Goal: Find specific page/section: Find specific page/section

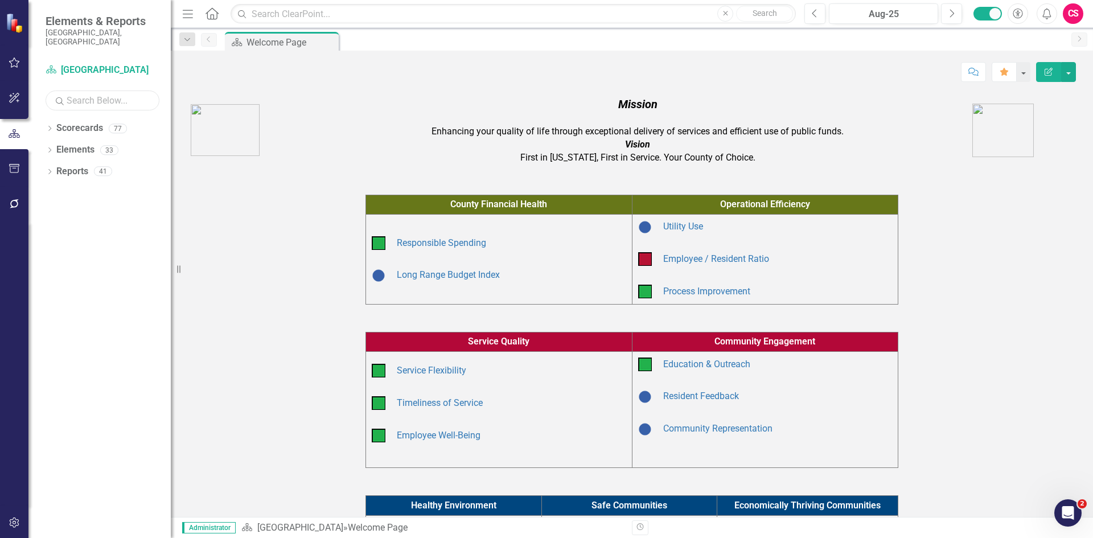
click at [78, 93] on input "text" at bounding box center [103, 101] width 114 height 20
type input "publi"
click at [50, 126] on icon "Dropdown" at bounding box center [50, 129] width 8 height 6
click at [74, 165] on link "Public Works and Development" at bounding box center [117, 171] width 108 height 13
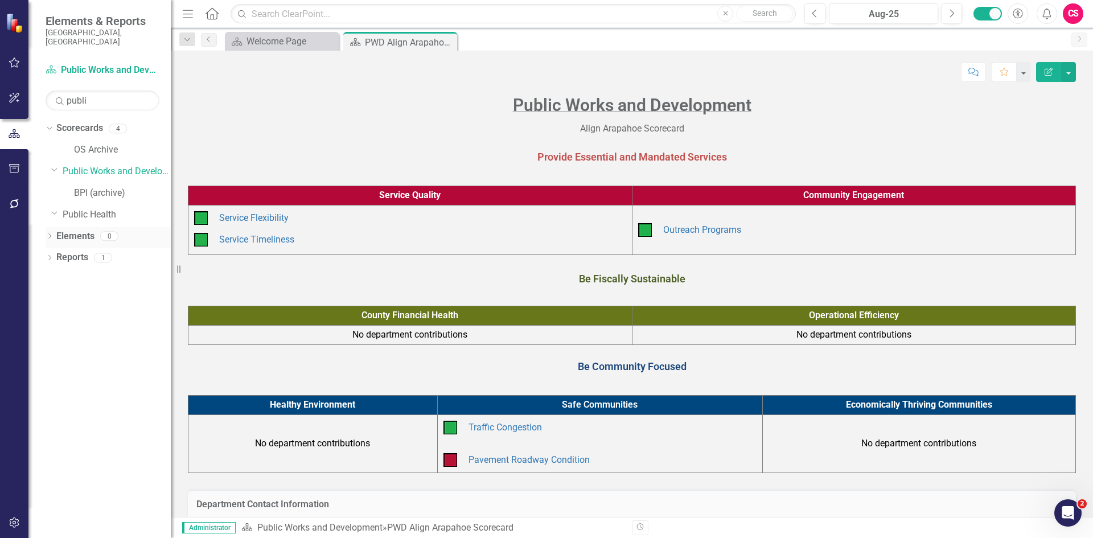
click at [49, 234] on icon "Dropdown" at bounding box center [50, 237] width 8 height 6
drag, startPoint x: 81, startPoint y: 93, endPoint x: 54, endPoint y: 92, distance: 27.4
click at [54, 92] on input "publi" at bounding box center [103, 101] width 114 height 20
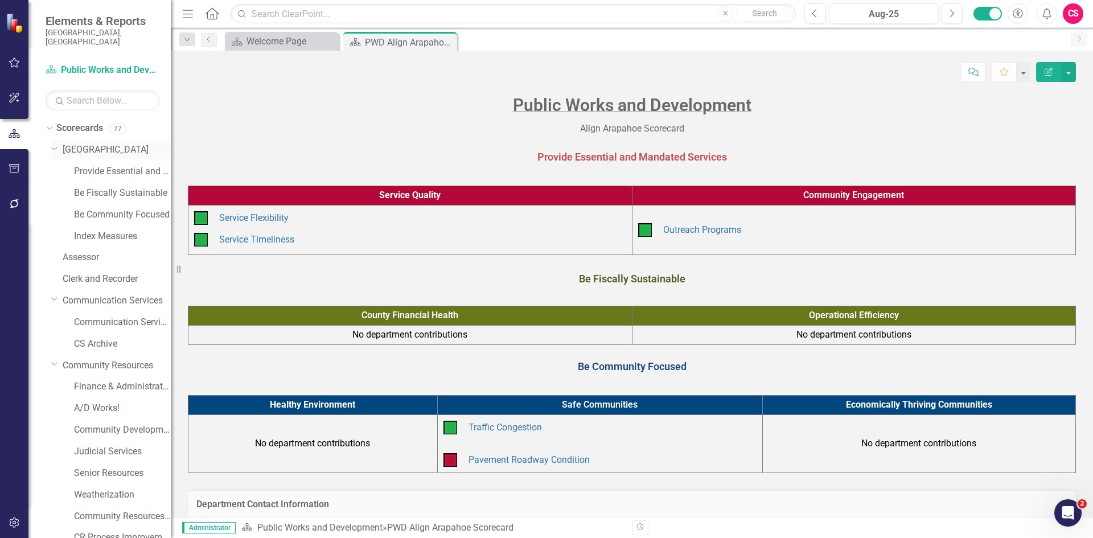
click at [54, 144] on icon "Dropdown" at bounding box center [54, 148] width 7 height 9
click at [49, 124] on icon "Dropdown" at bounding box center [48, 128] width 6 height 8
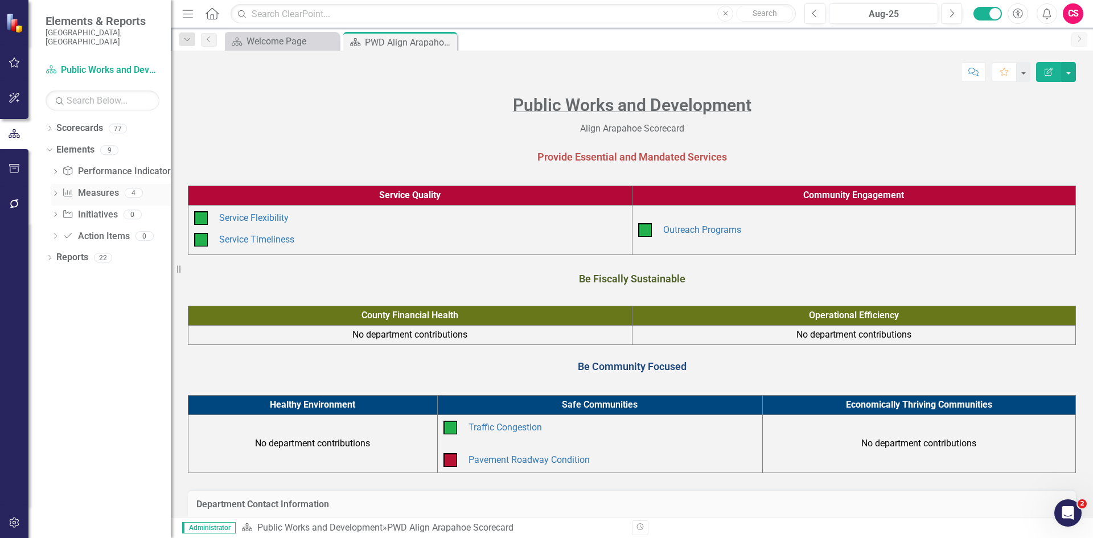
click at [55, 184] on div "Dropdown Measure Measures 4" at bounding box center [111, 195] width 120 height 22
click at [53, 191] on icon "Dropdown" at bounding box center [55, 194] width 8 height 6
click at [113, 207] on div "Service Timeliness (old measure - no index score)" at bounding box center [125, 212] width 91 height 10
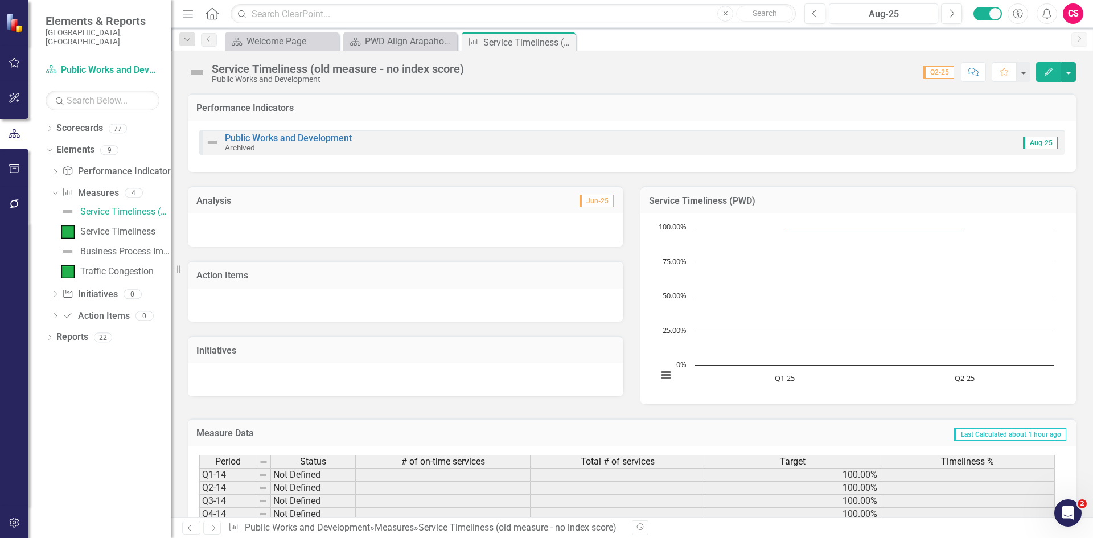
click at [1046, 71] on icon "Edit" at bounding box center [1049, 72] width 10 height 8
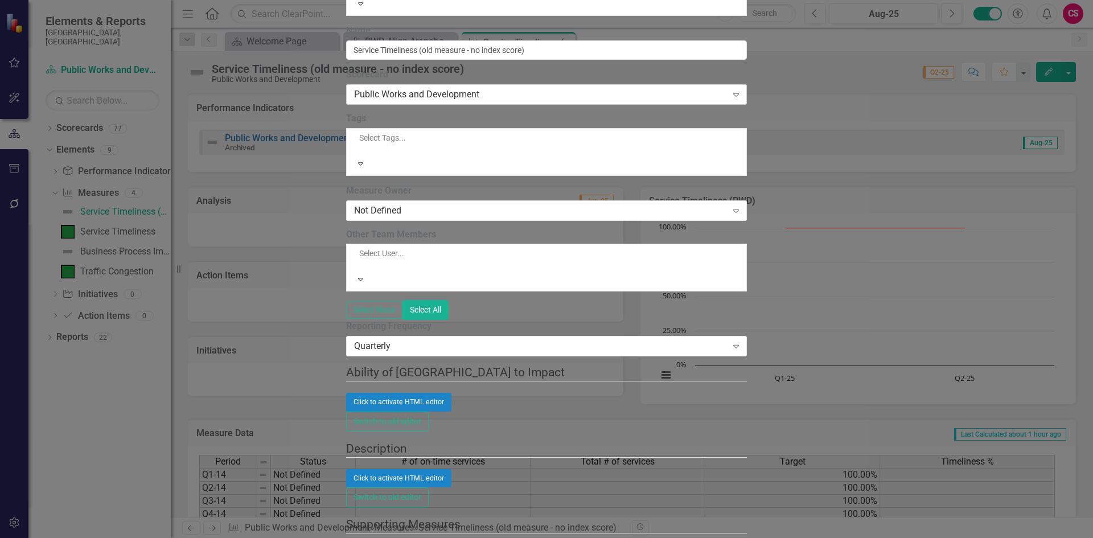
click at [481, 101] on div "Public Works and Development" at bounding box center [540, 94] width 373 height 13
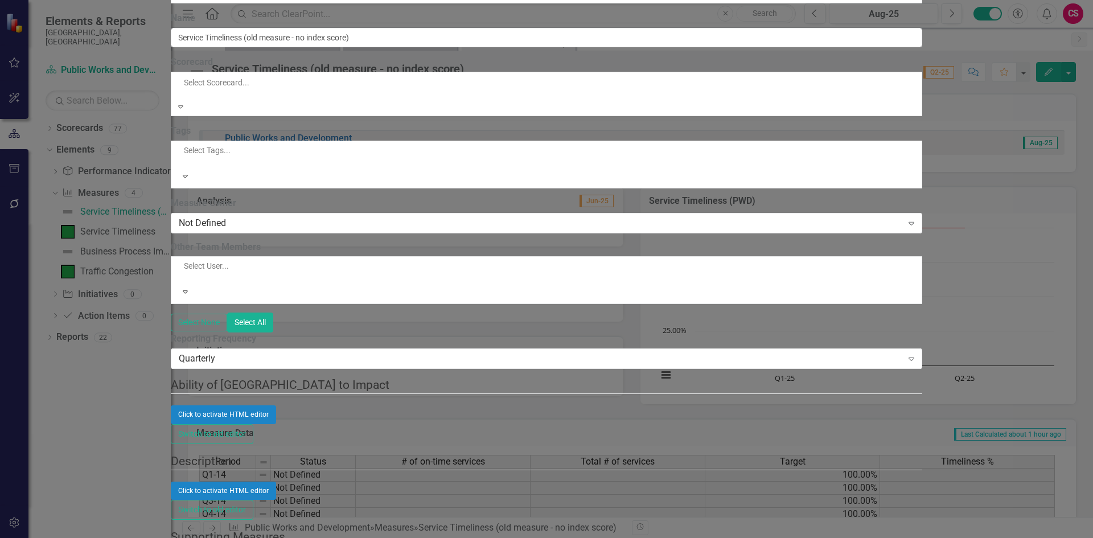
scroll to position [954, 0]
click at [496, 69] on label "Scorecard" at bounding box center [547, 62] width 752 height 13
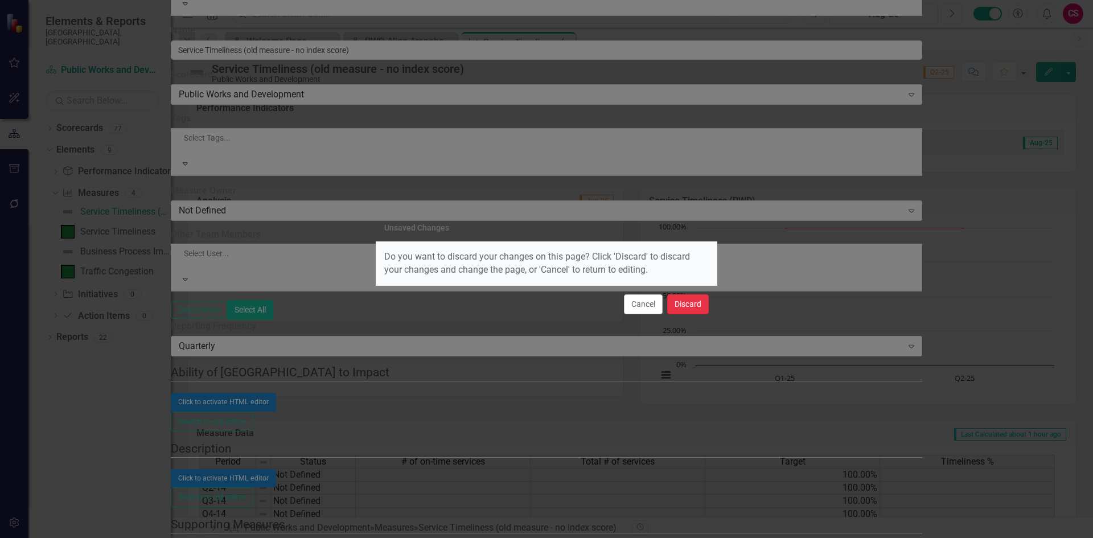
click at [686, 300] on button "Discard" at bounding box center [688, 304] width 42 height 20
